Goal: Navigation & Orientation: Find specific page/section

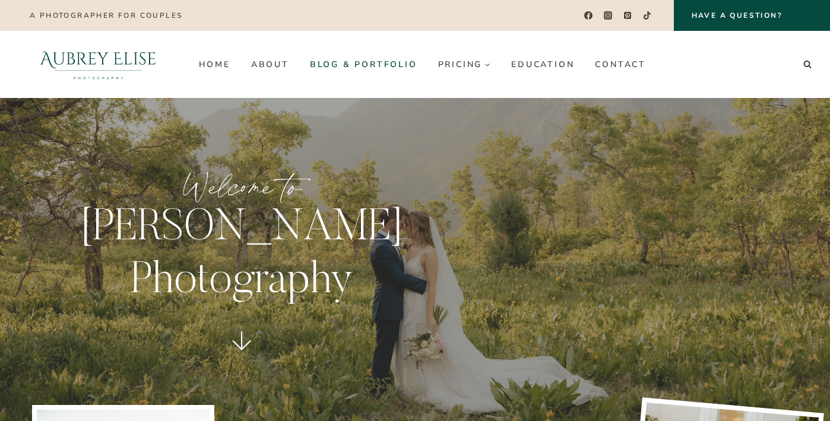
click at [362, 65] on link "Blog & Portfolio" at bounding box center [363, 64] width 128 height 19
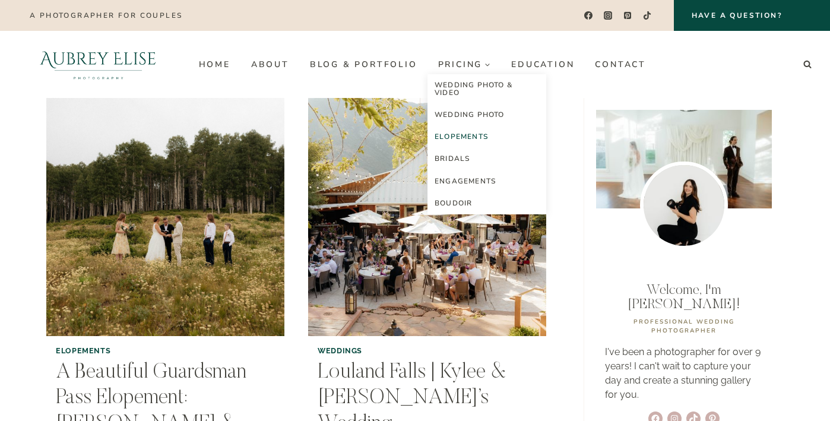
click at [465, 135] on link "Elopements" at bounding box center [487, 137] width 119 height 22
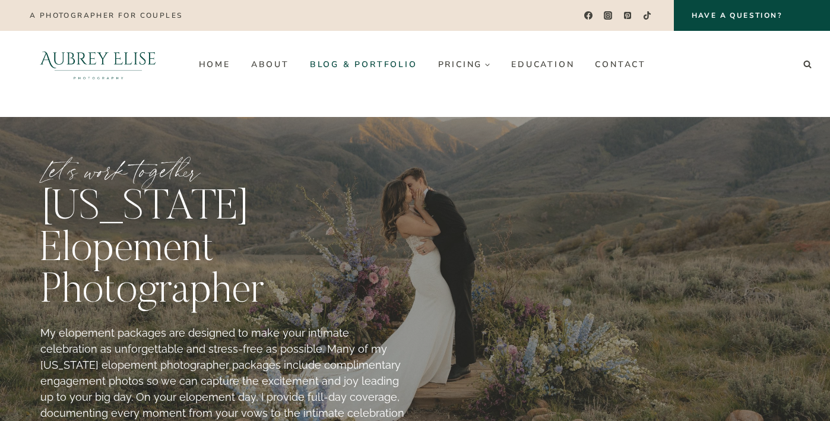
click at [374, 64] on link "Blog & Portfolio" at bounding box center [363, 64] width 128 height 19
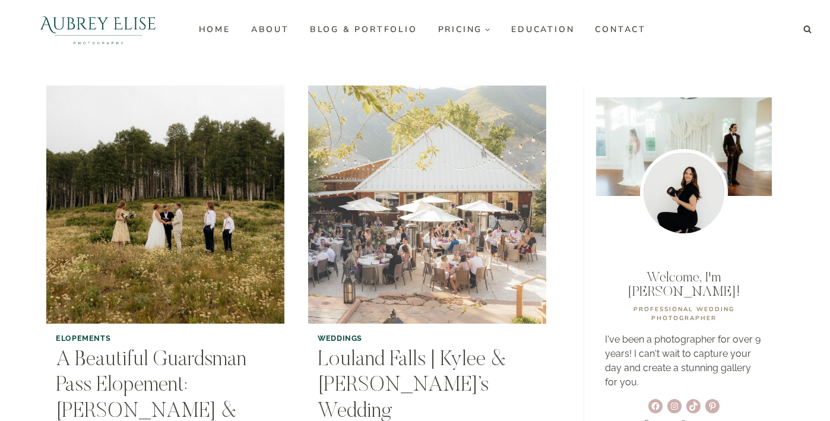
scroll to position [121, 0]
